Goal: Information Seeking & Learning: Learn about a topic

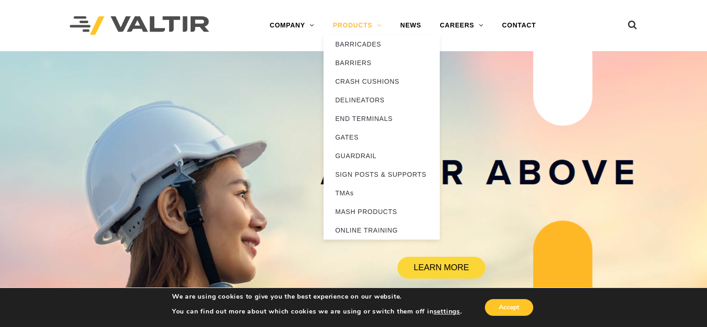
click at [349, 22] on link "PRODUCTS" at bounding box center [357, 25] width 67 height 19
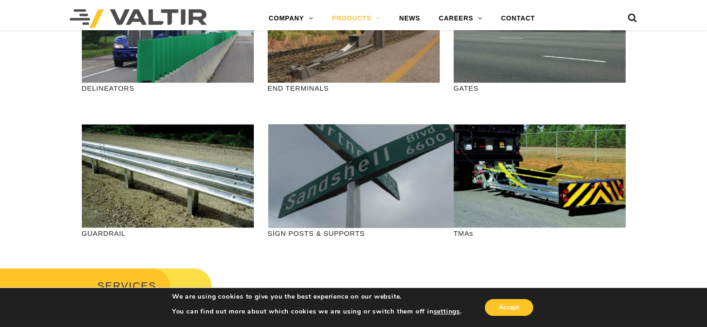
scroll to position [326, 0]
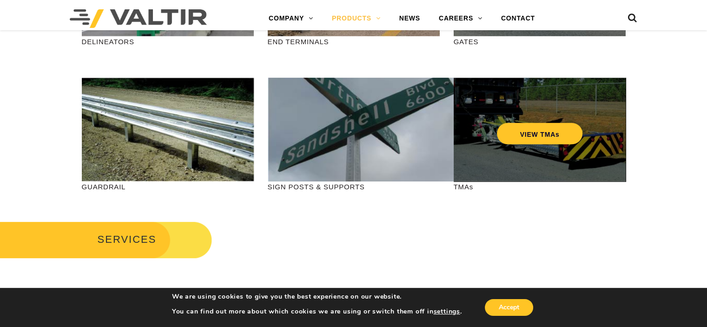
click at [519, 153] on div "VIEW TMAs" at bounding box center [540, 130] width 172 height 104
click at [530, 134] on link "VIEW TMAs" at bounding box center [540, 133] width 86 height 21
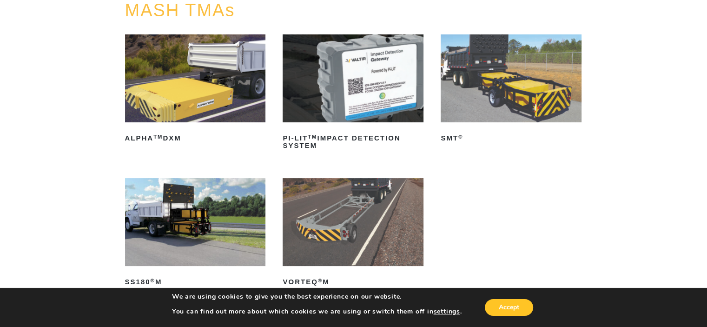
scroll to position [140, 0]
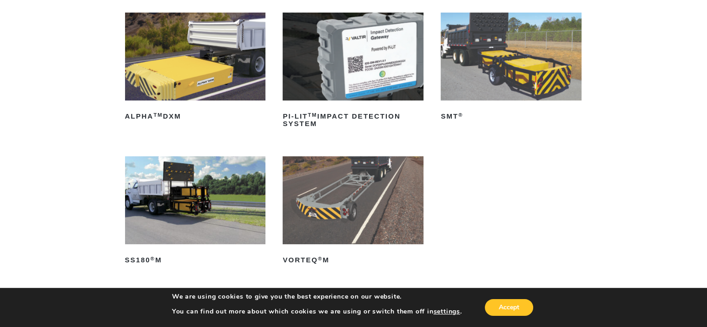
click at [198, 213] on img at bounding box center [195, 200] width 141 height 88
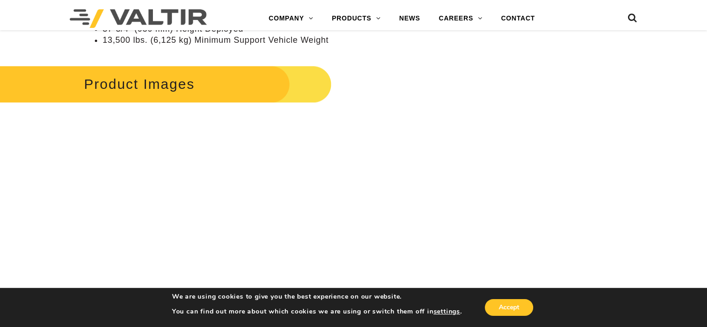
scroll to position [1209, 0]
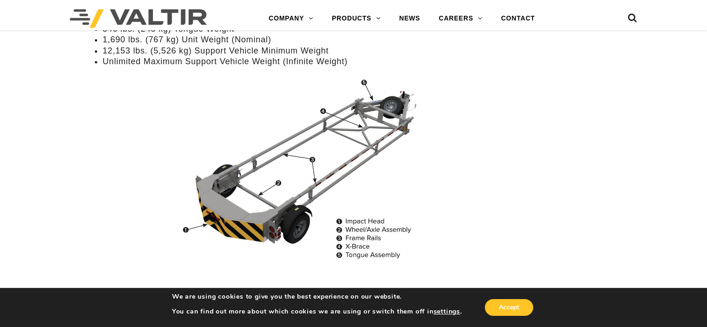
scroll to position [791, 0]
